Goal: Transaction & Acquisition: Book appointment/travel/reservation

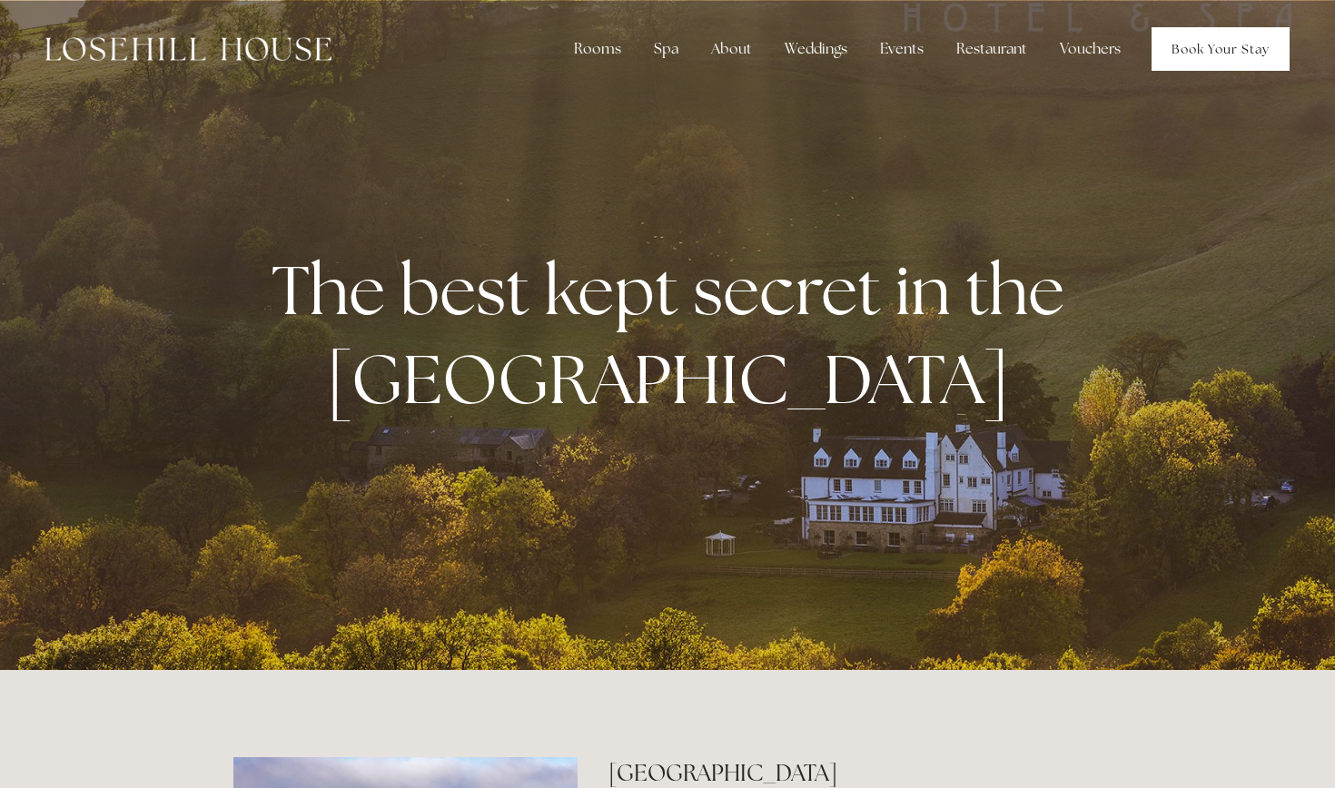
click at [1217, 50] on link "Book Your Stay" at bounding box center [1220, 49] width 138 height 44
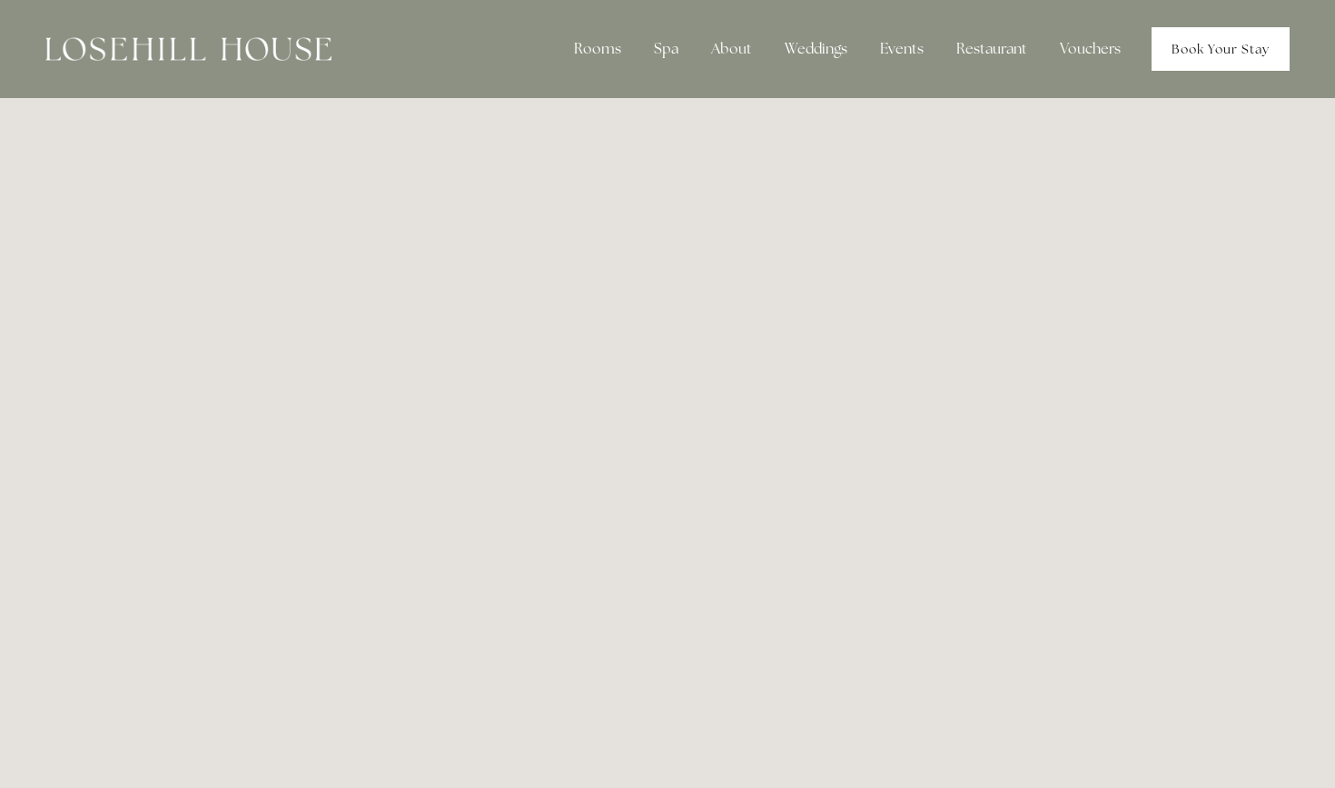
click at [1204, 38] on link "Book Your Stay" at bounding box center [1220, 49] width 138 height 44
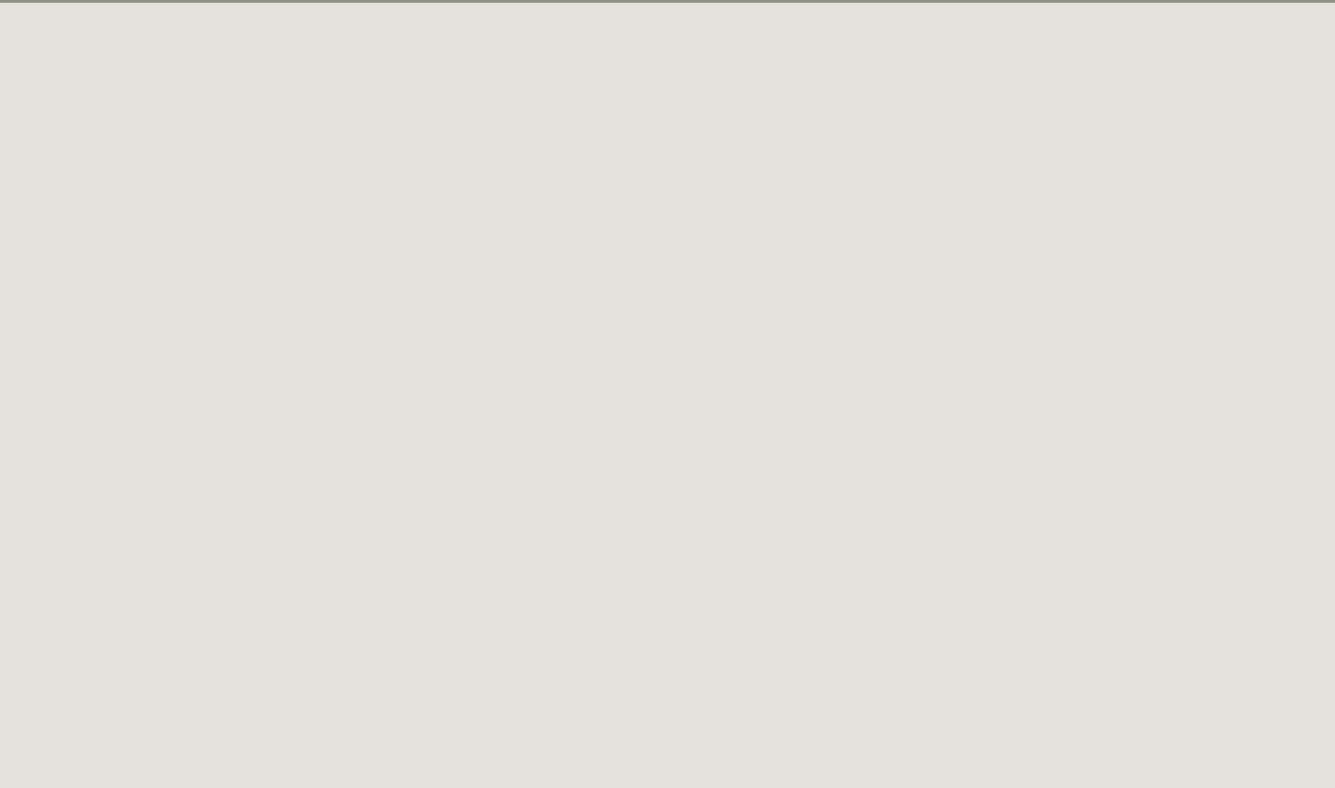
scroll to position [99, 0]
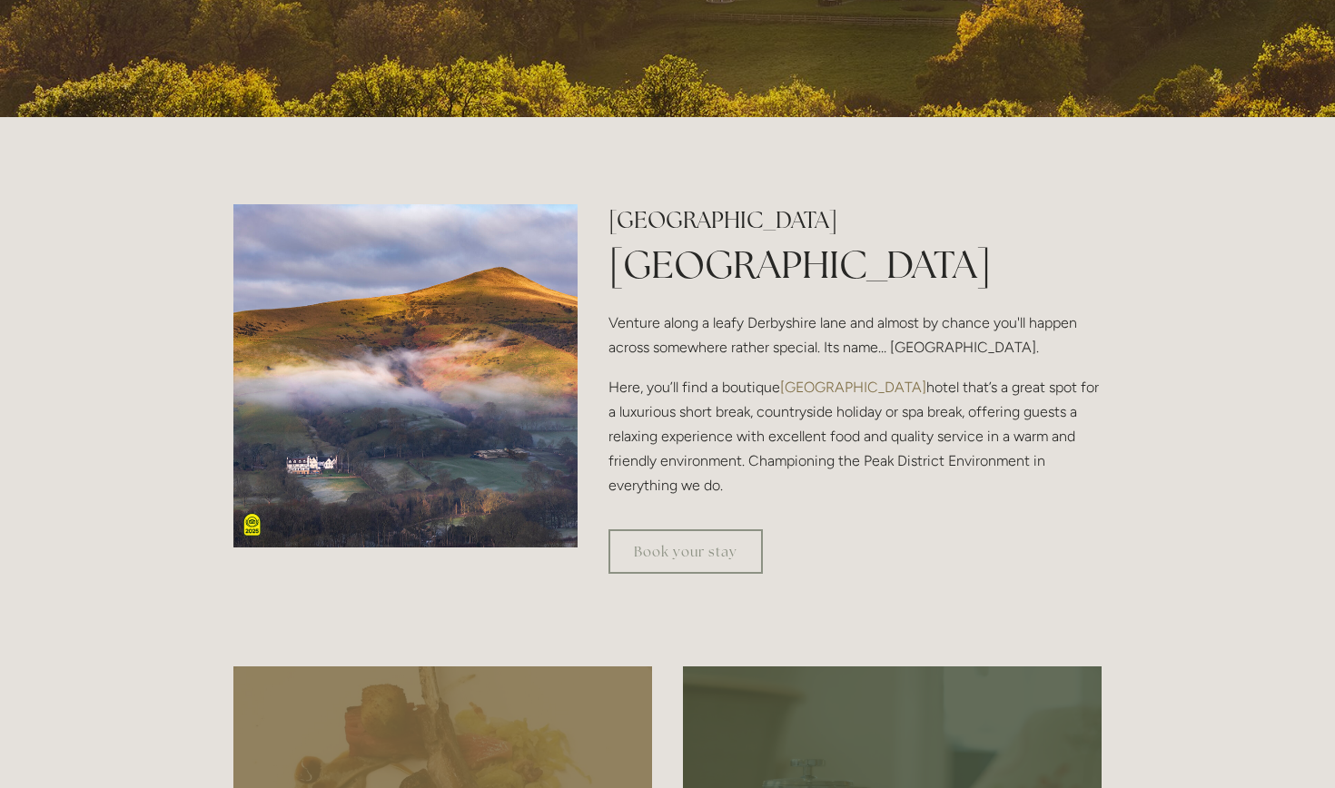
scroll to position [581, 0]
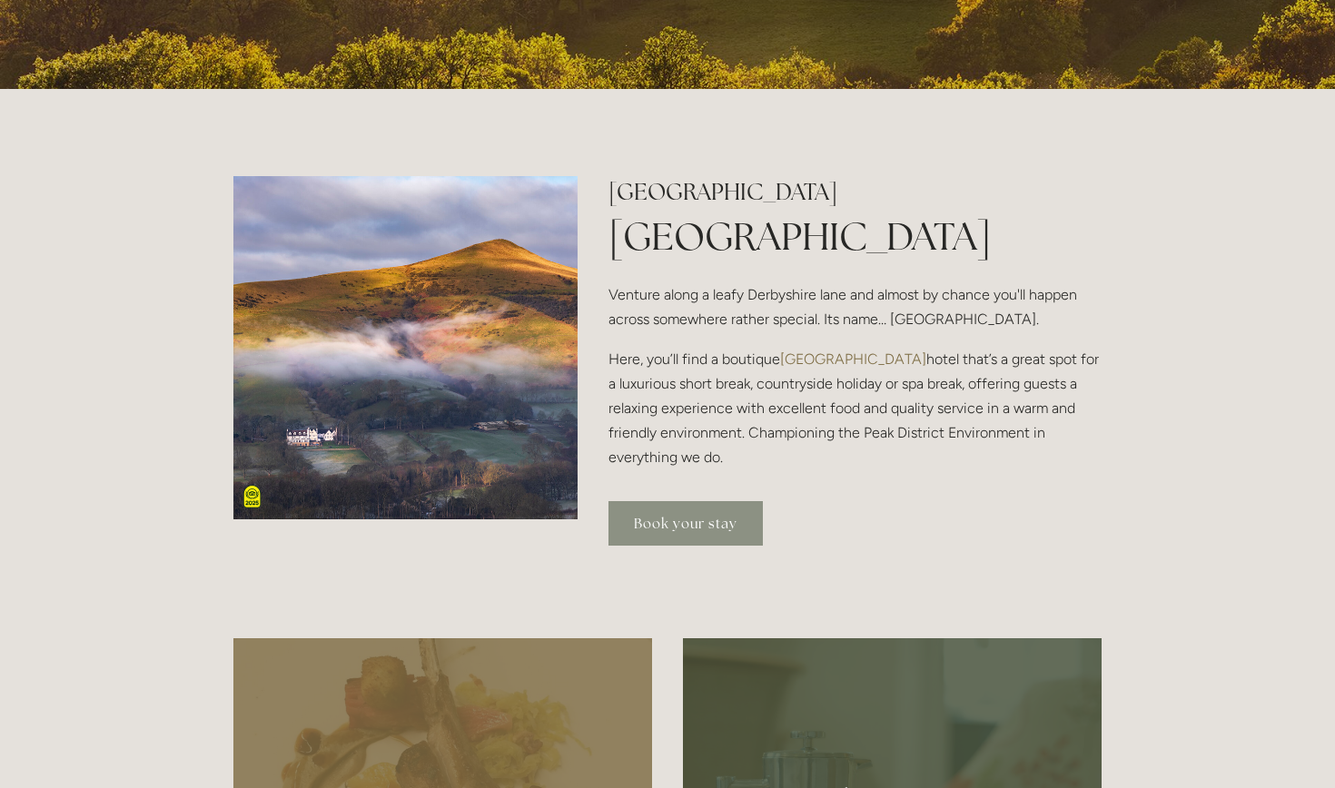
click at [657, 515] on link "Book your stay" at bounding box center [685, 523] width 154 height 44
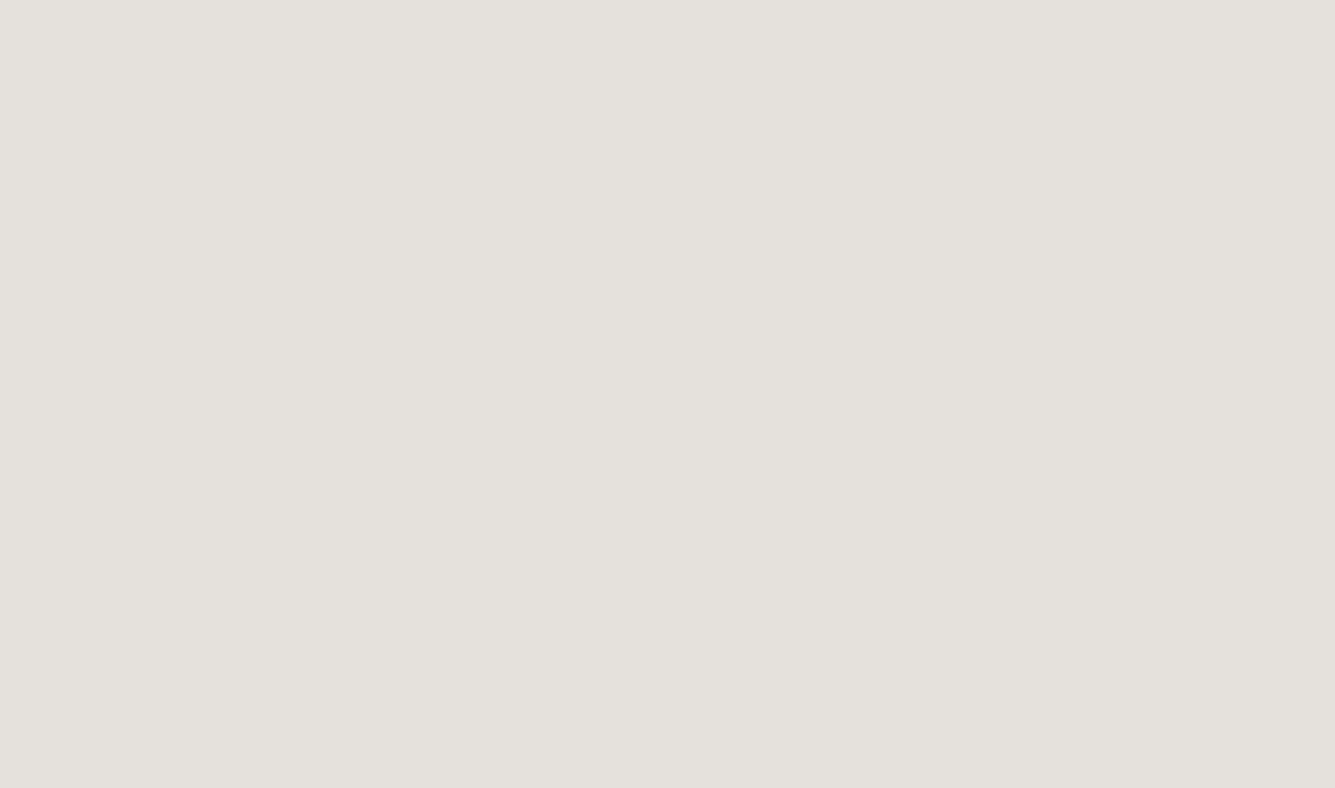
scroll to position [704, 0]
